Goal: Check status

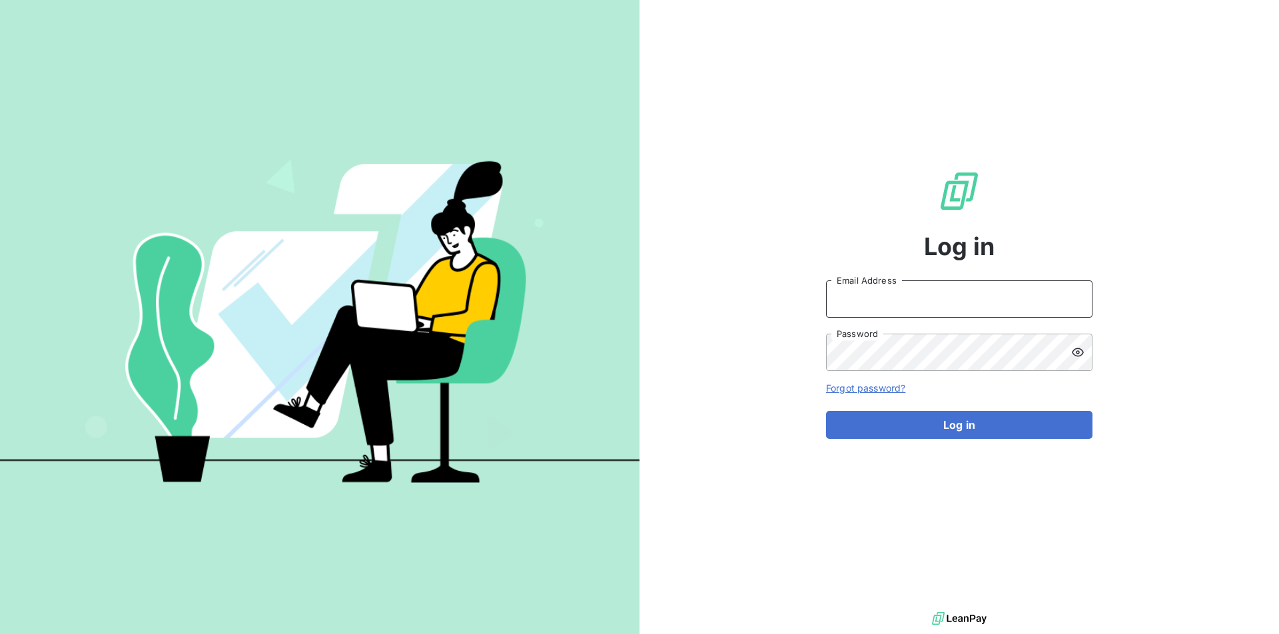
click at [928, 294] on input "Email Address" at bounding box center [959, 298] width 266 height 37
type input "[EMAIL_ADDRESS][PERSON_NAME][DOMAIN_NAME]"
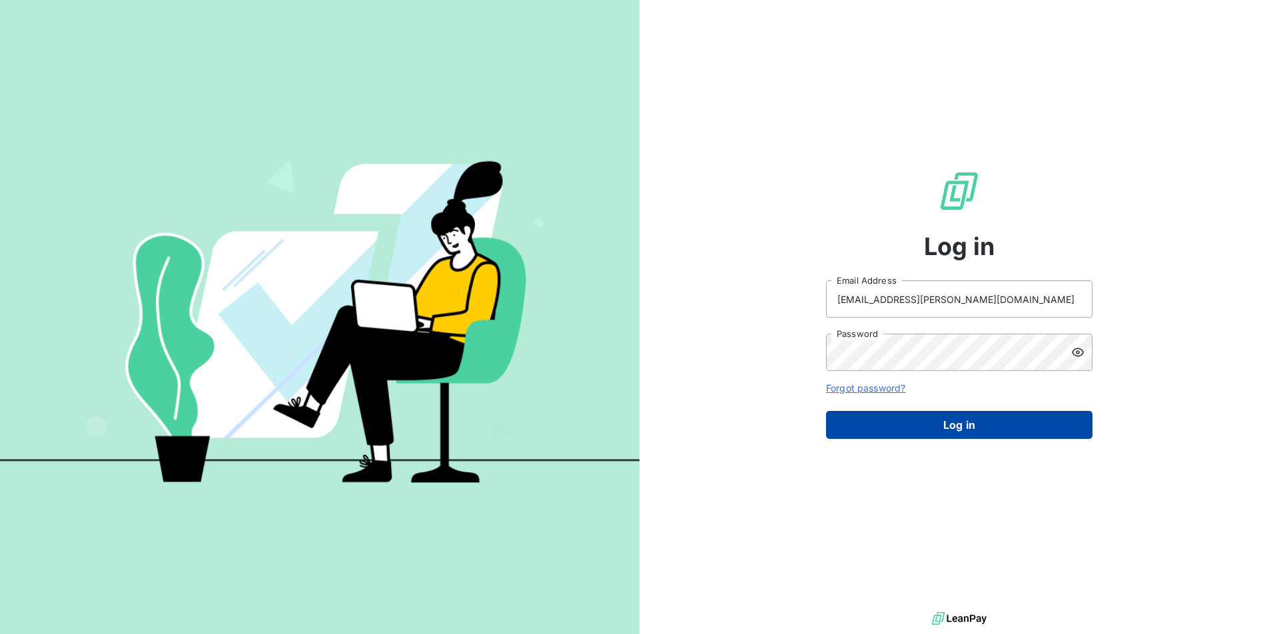
click at [979, 426] on button "Log in" at bounding box center [959, 425] width 266 height 28
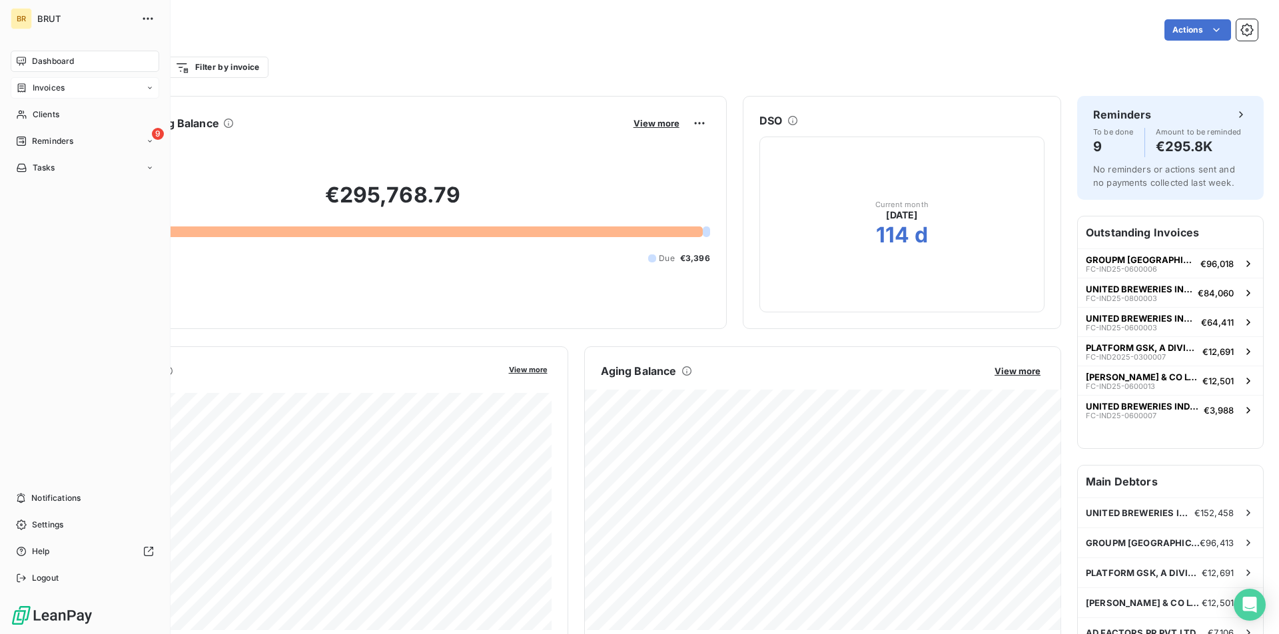
click at [66, 86] on div "Invoices" at bounding box center [85, 87] width 149 height 21
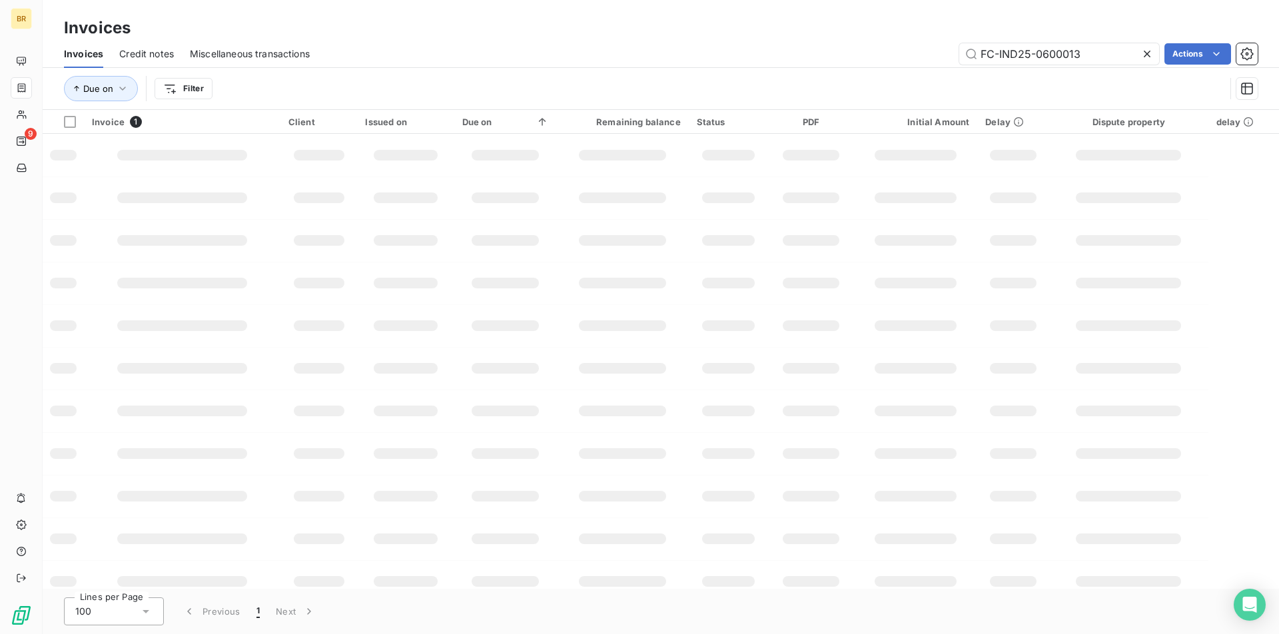
type input "FC-IND25-0600013"
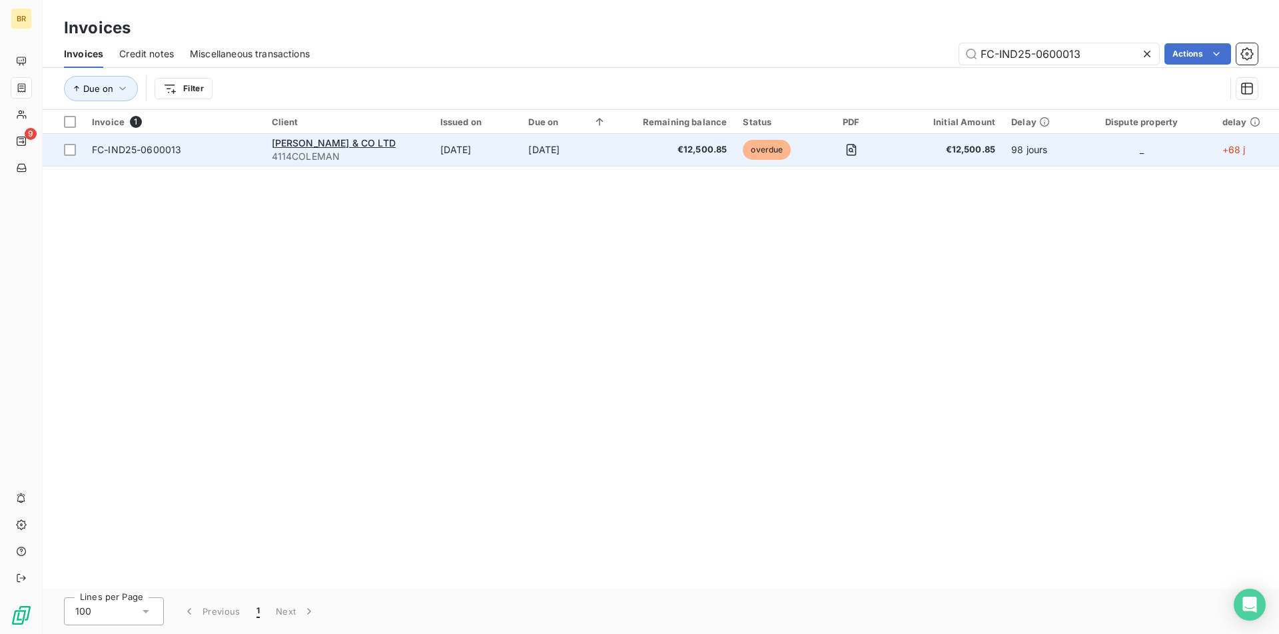
click at [554, 159] on td "[DATE]" at bounding box center [567, 150] width 94 height 32
